Goal: Navigation & Orientation: Find specific page/section

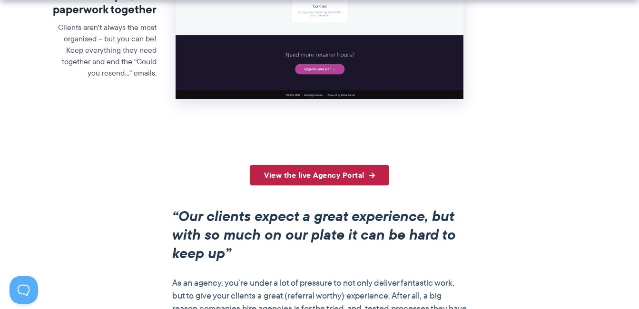
scroll to position [619, 0]
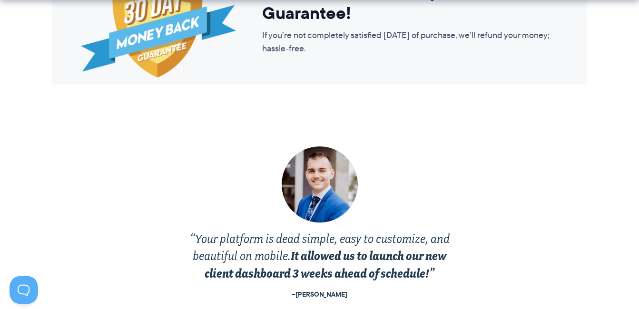
scroll to position [1713, 0]
